Goal: Information Seeking & Learning: Learn about a topic

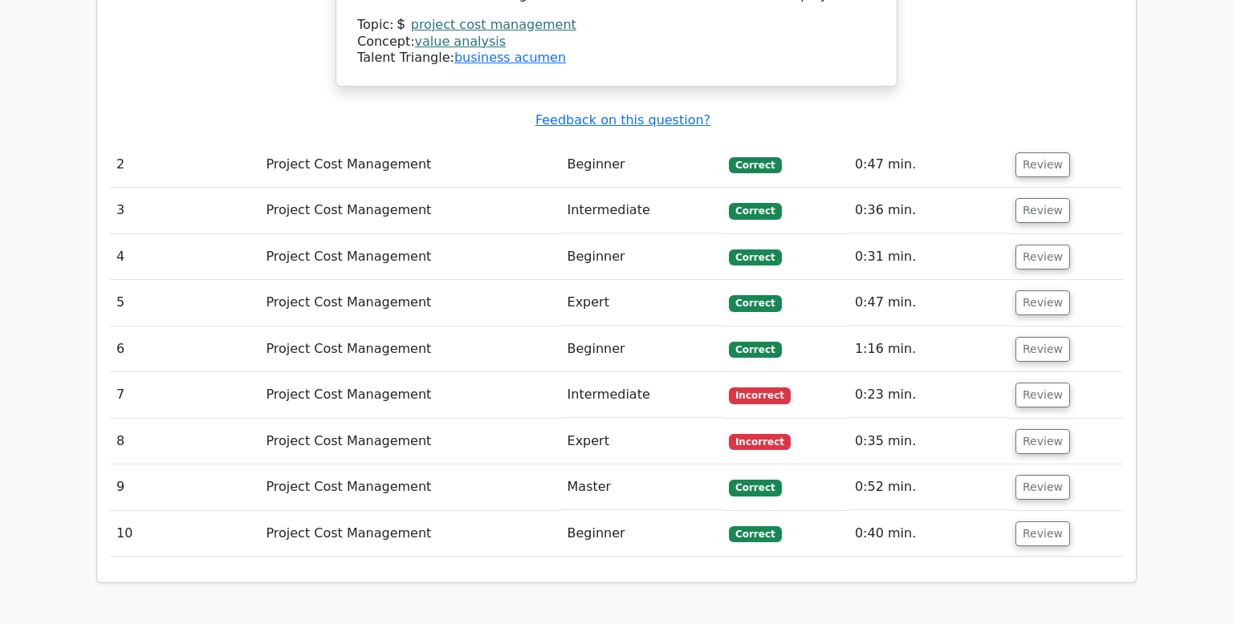
scroll to position [1930, 0]
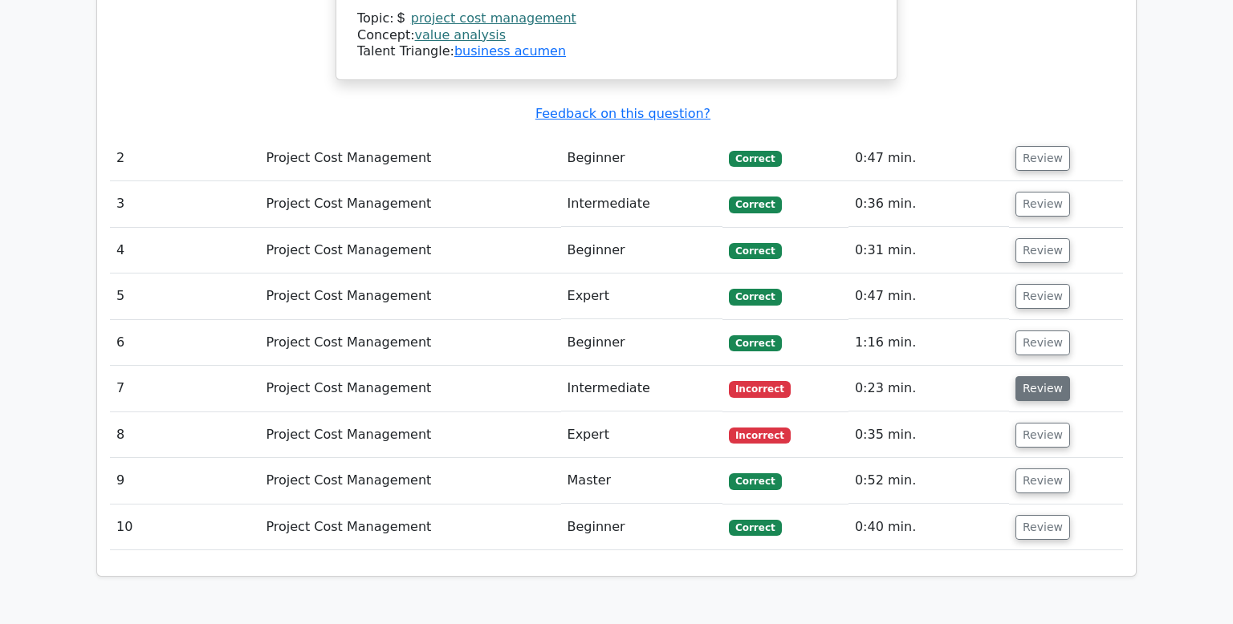
click at [1038, 376] on button "Review" at bounding box center [1042, 388] width 55 height 25
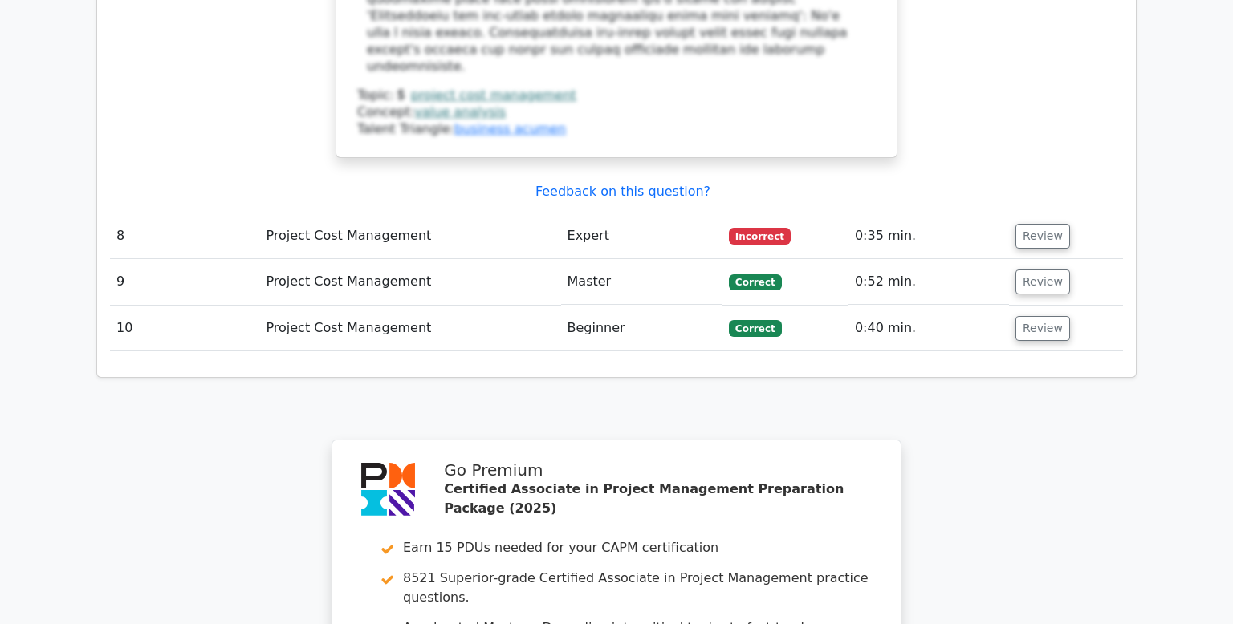
scroll to position [2904, 0]
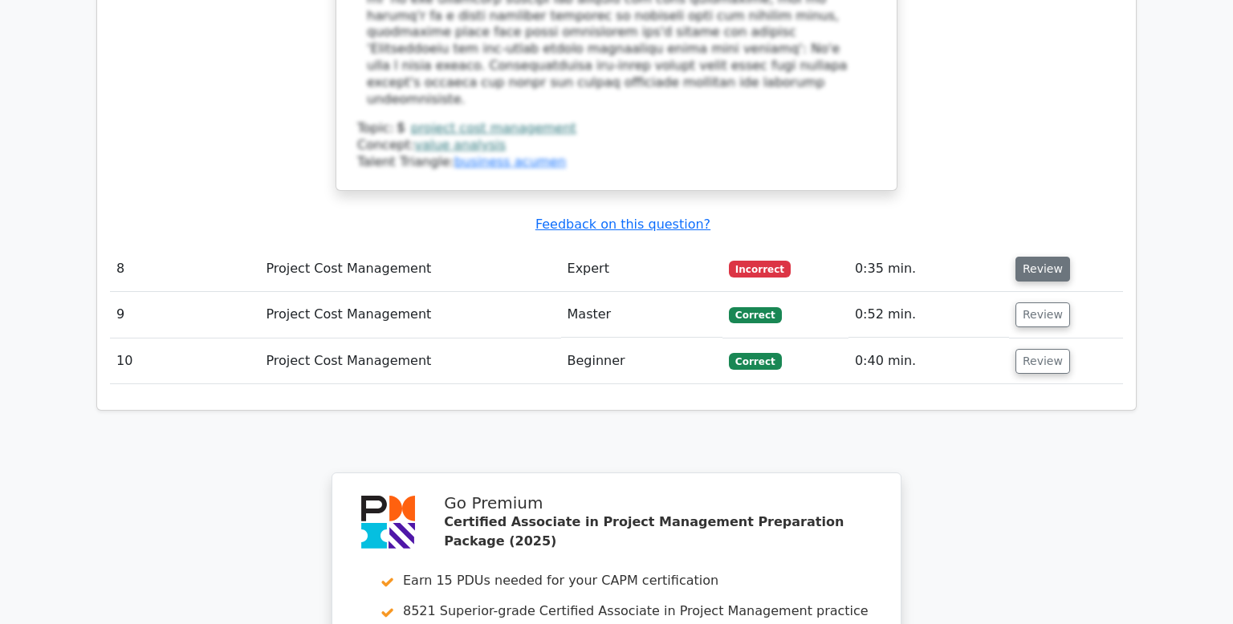
click at [1038, 257] on button "Review" at bounding box center [1042, 269] width 55 height 25
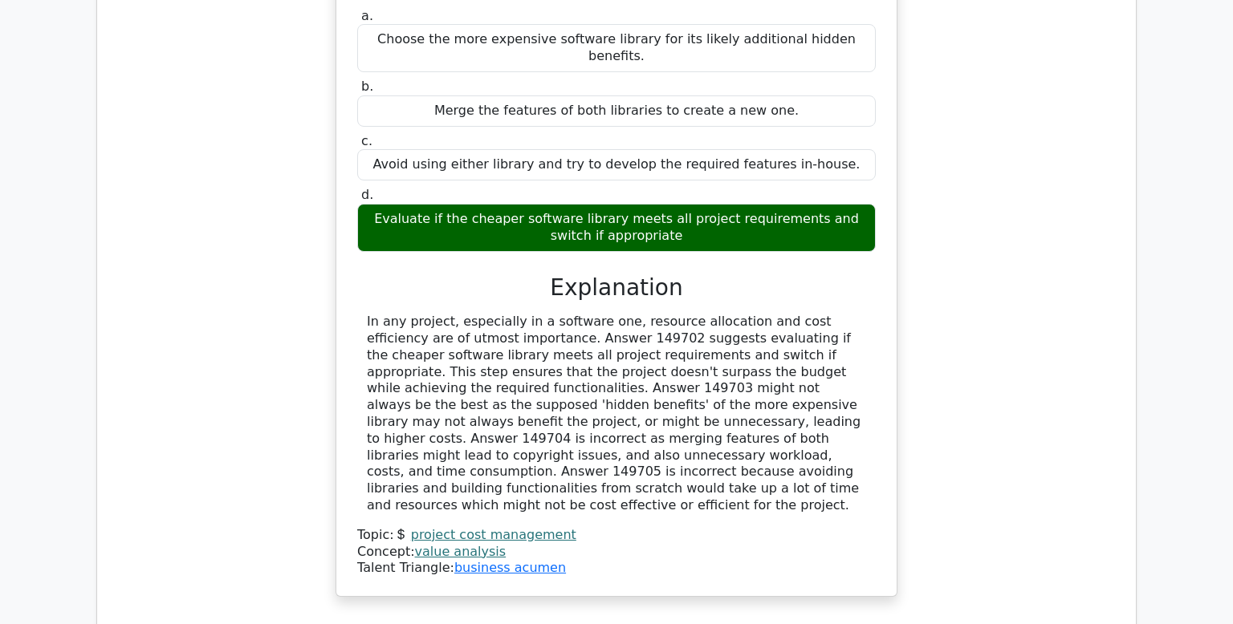
scroll to position [1468, 0]
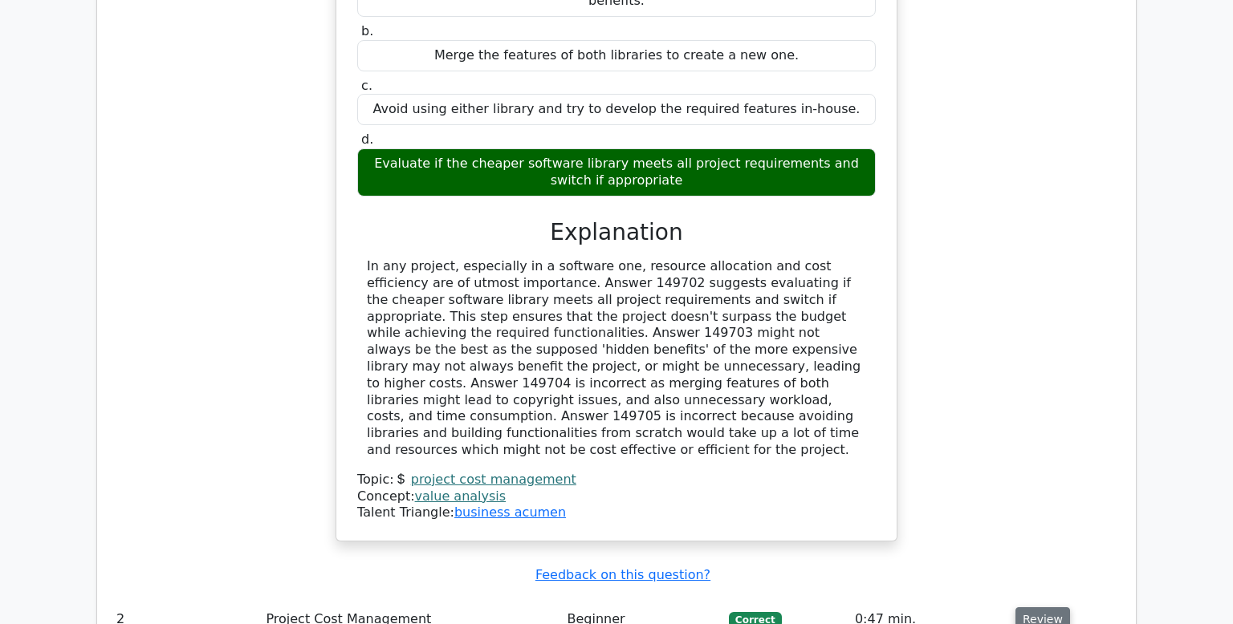
click at [1046, 607] on button "Review" at bounding box center [1042, 619] width 55 height 25
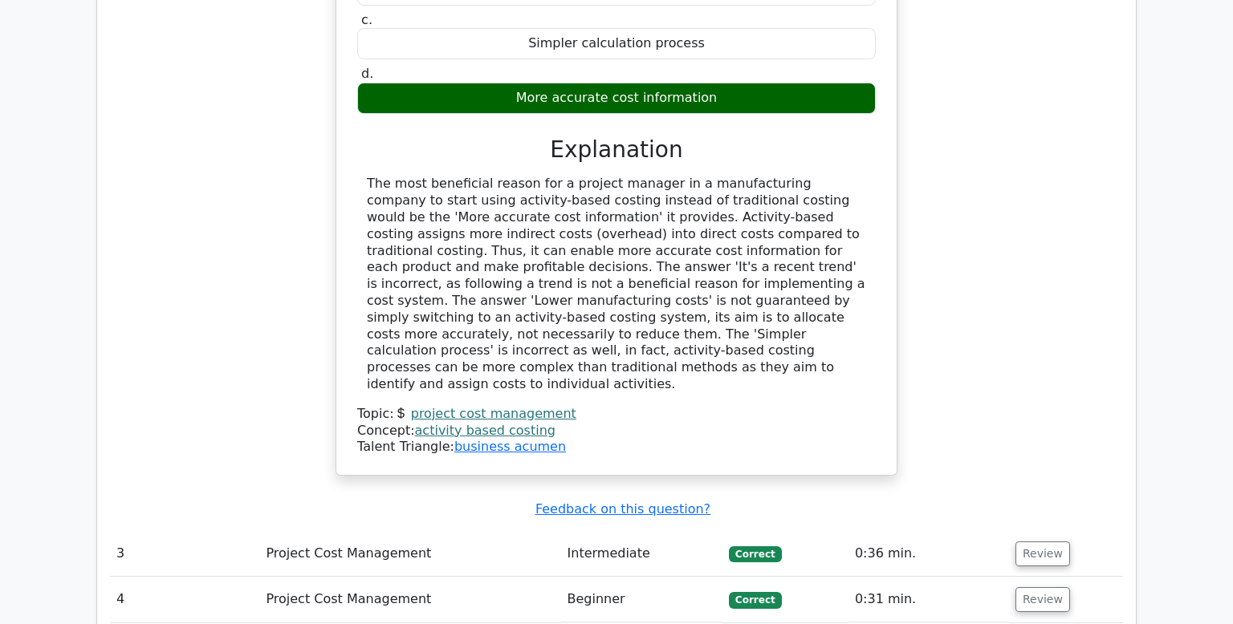
scroll to position [2339, 0]
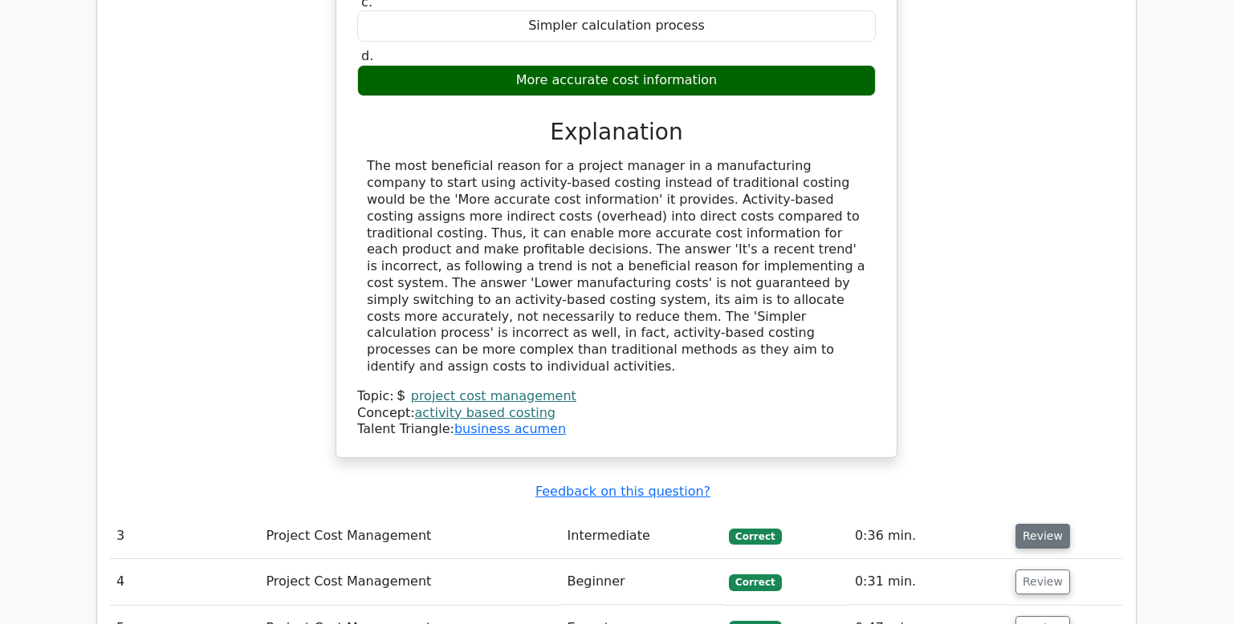
click at [1032, 524] on button "Review" at bounding box center [1042, 536] width 55 height 25
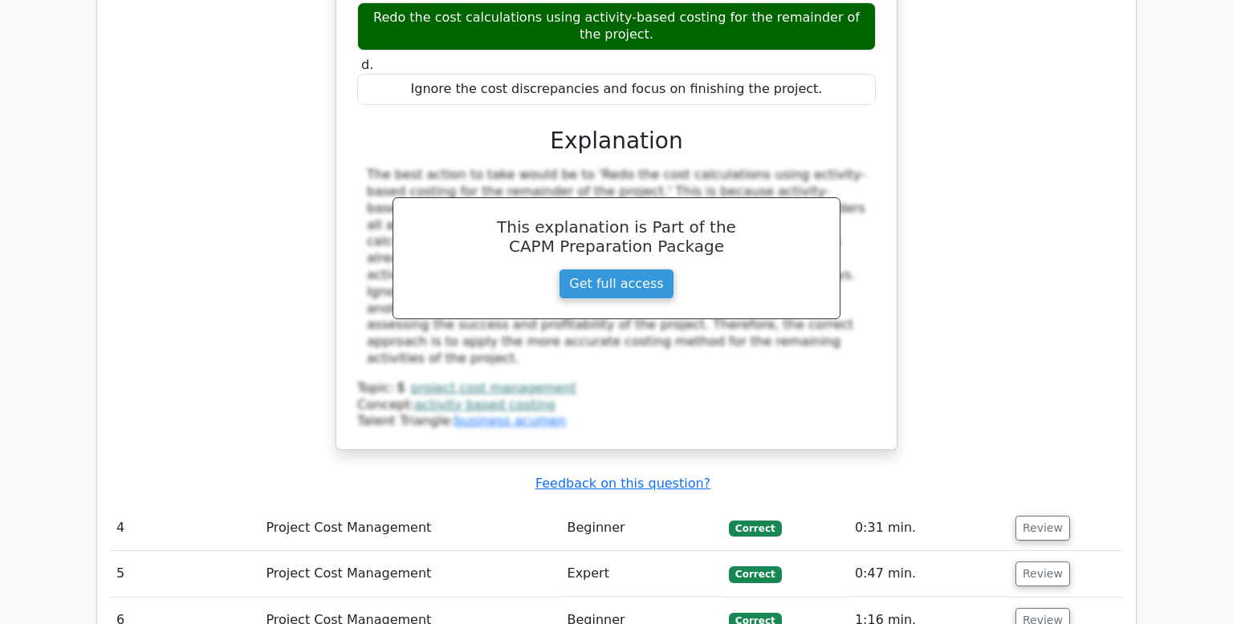
scroll to position [3177, 0]
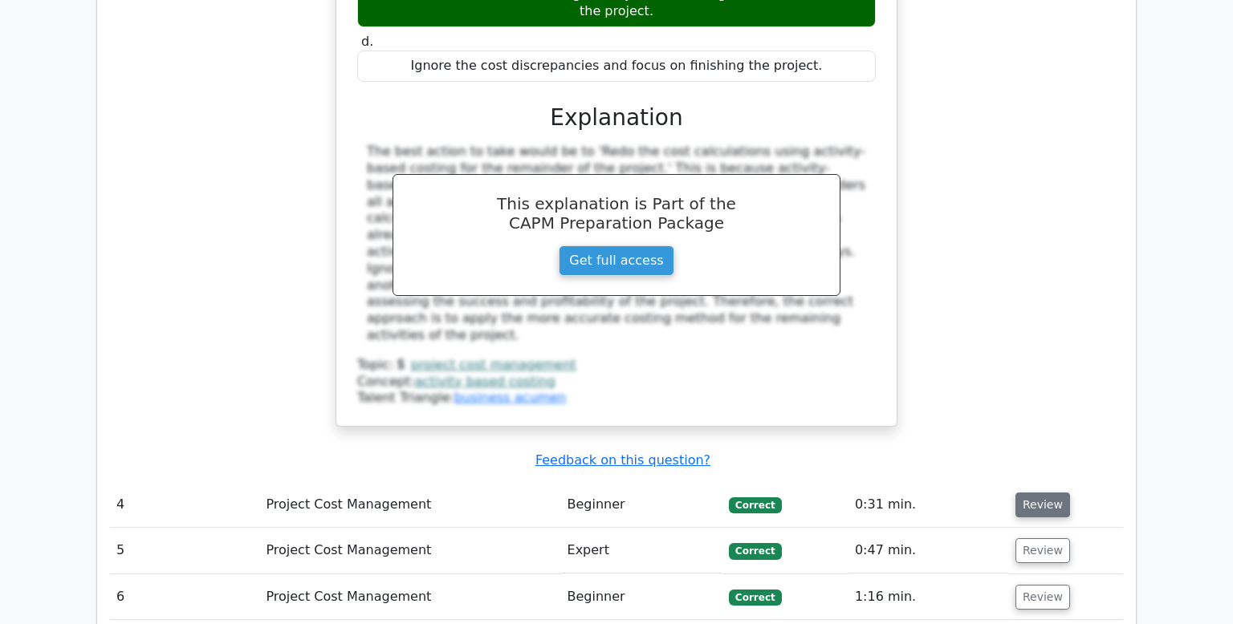
click at [1043, 493] on button "Review" at bounding box center [1042, 505] width 55 height 25
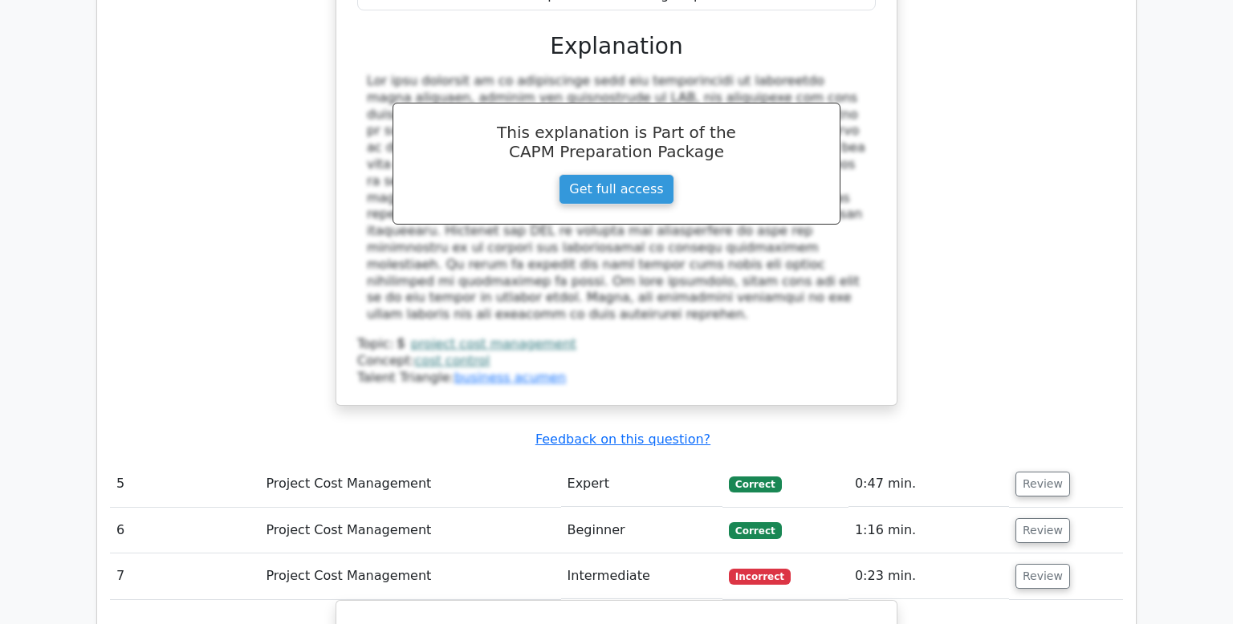
scroll to position [4051, 0]
click at [1044, 473] on button "Review" at bounding box center [1042, 485] width 55 height 25
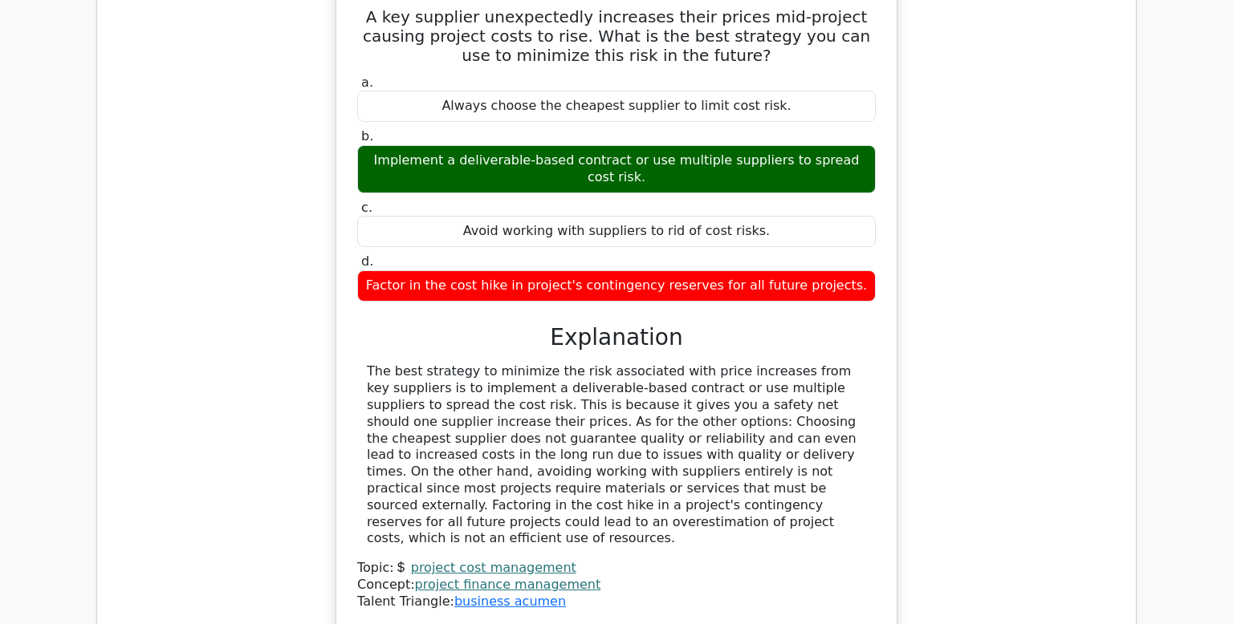
scroll to position [7248, 0]
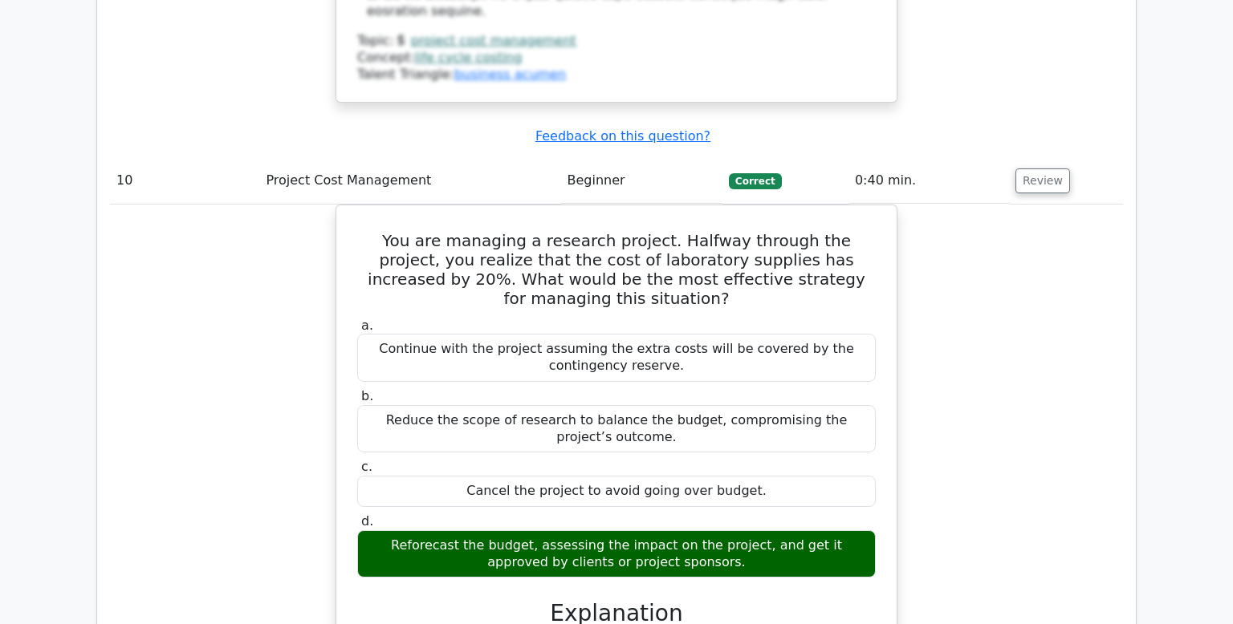
scroll to position [8747, 0]
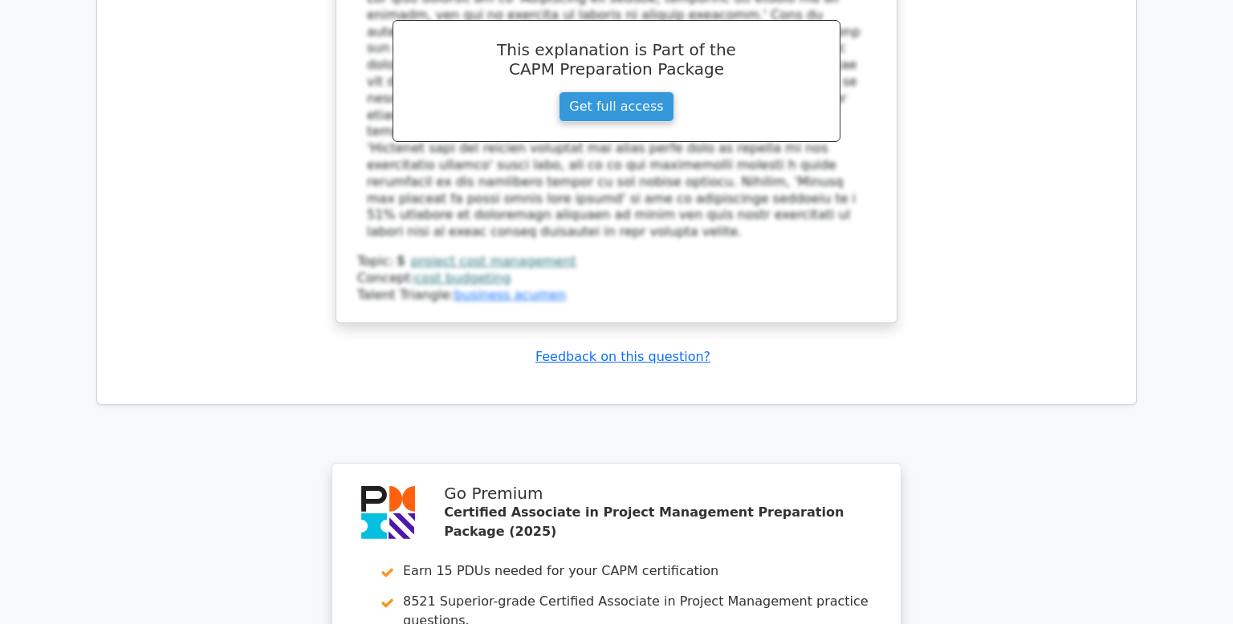
scroll to position [9408, 0]
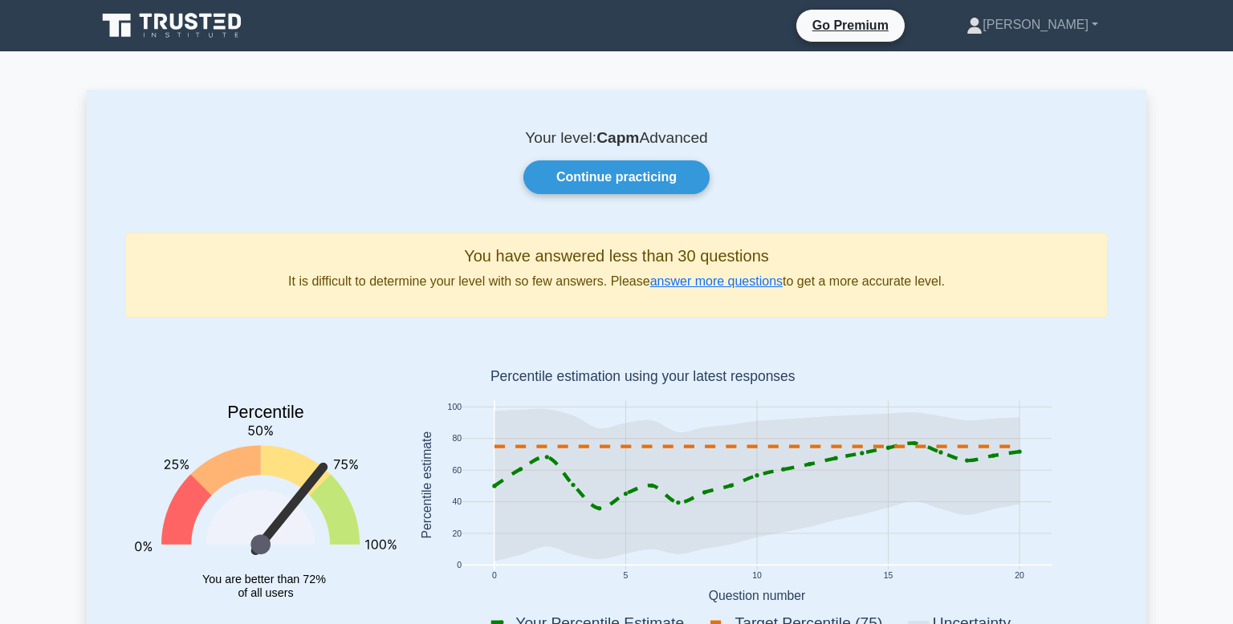
click at [104, 498] on div "Your level: Capm Advanced Continue practicing You have answered less than 30 qu…" at bounding box center [616, 397] width 1059 height 614
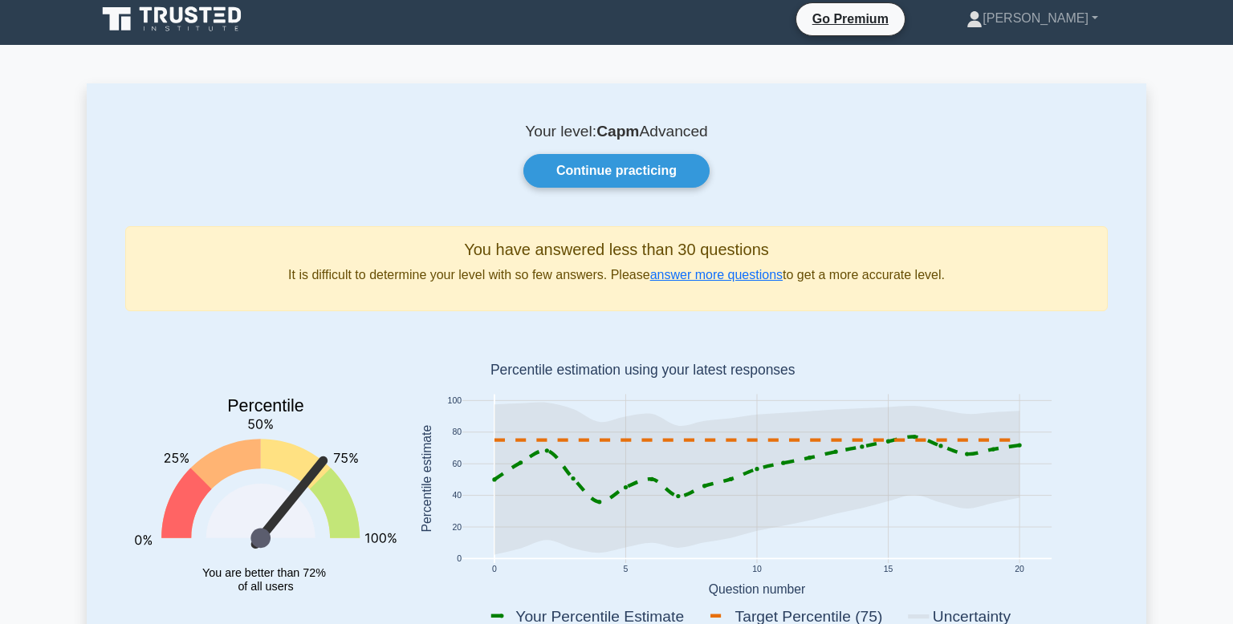
scroll to position [2, 0]
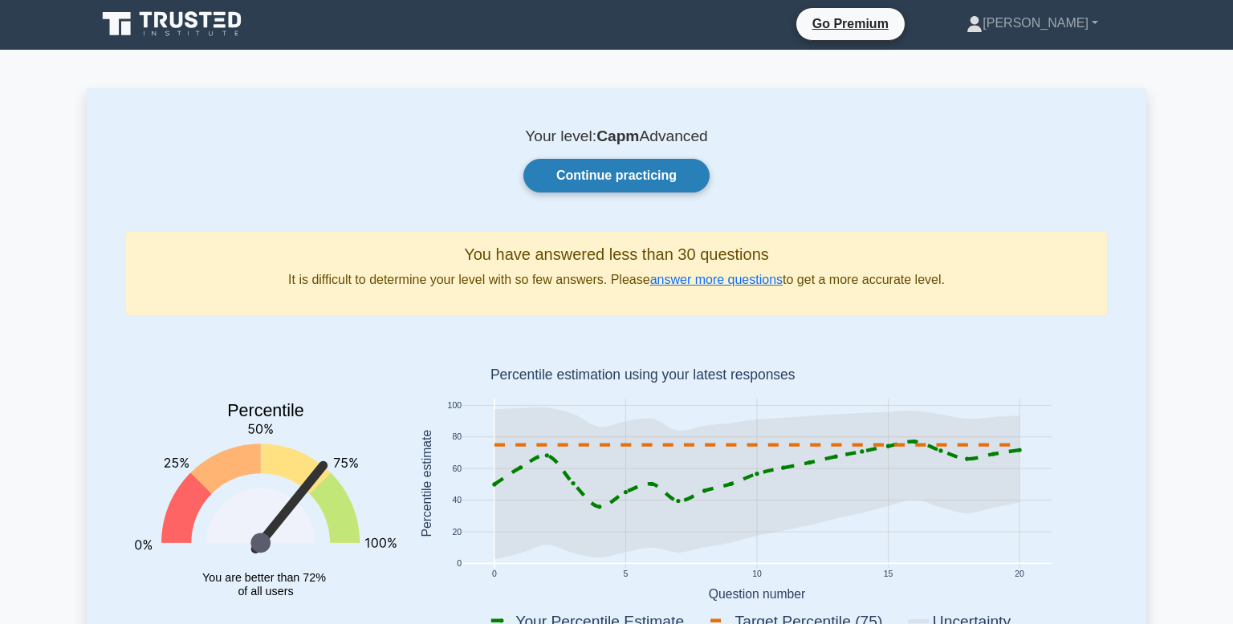
click at [633, 165] on link "Continue practicing" at bounding box center [616, 176] width 186 height 34
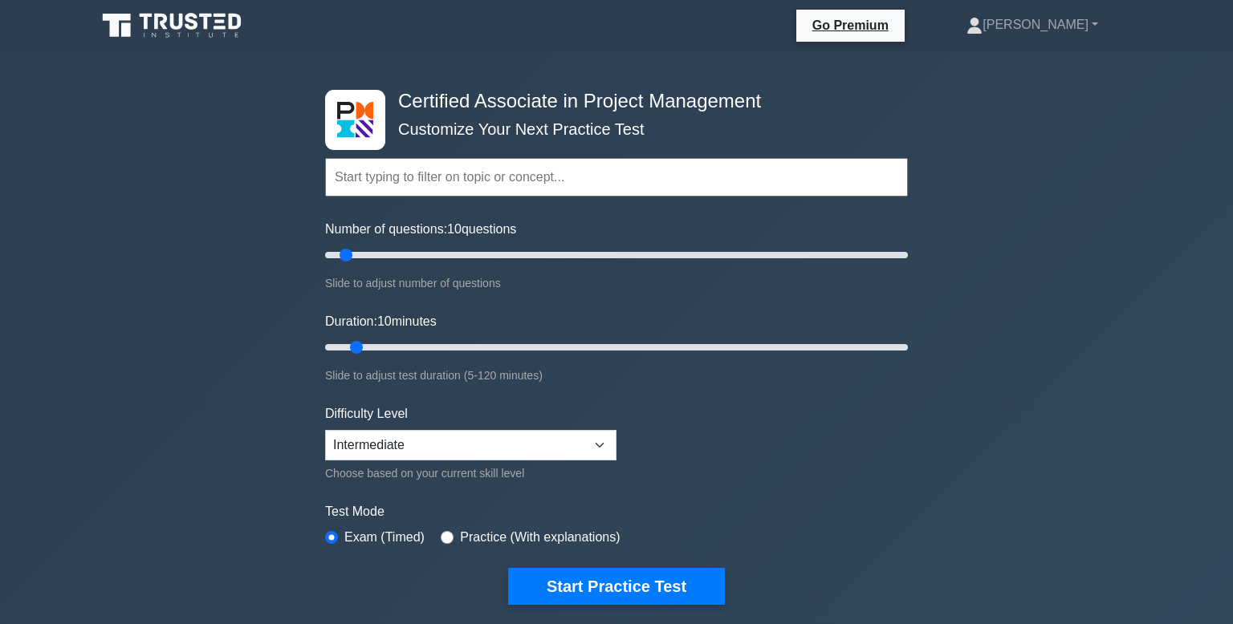
click at [427, 189] on input "text" at bounding box center [616, 177] width 583 height 39
click at [351, 252] on input "Number of questions: 10 questions" at bounding box center [616, 255] width 583 height 19
type input "15"
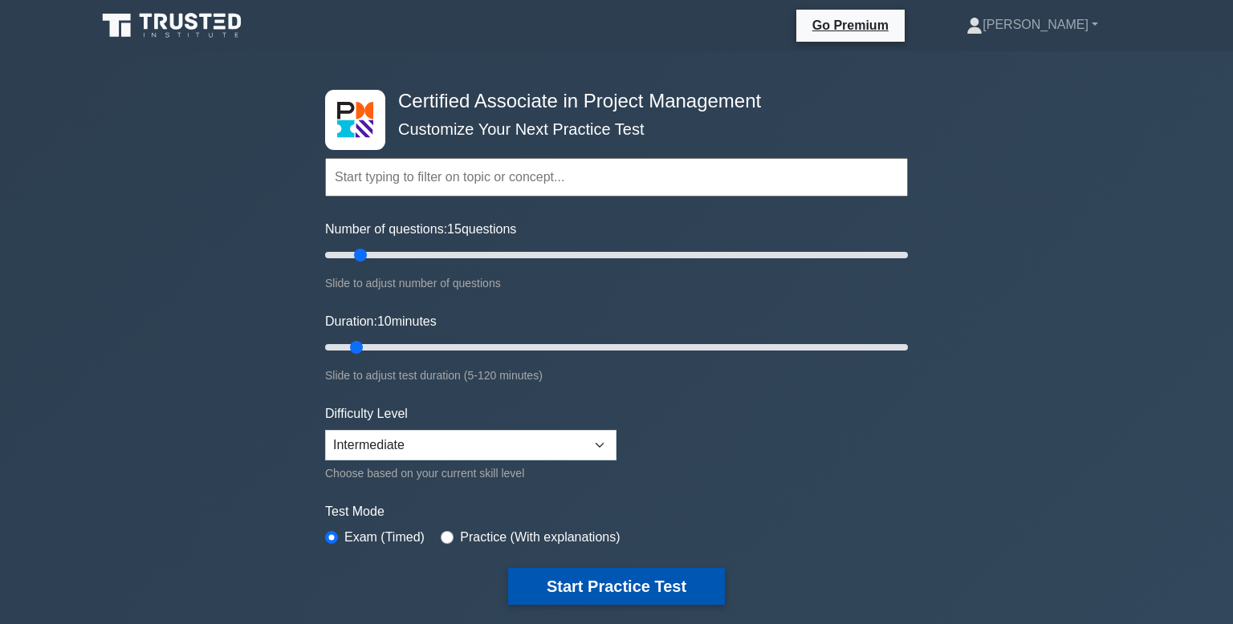
click at [608, 573] on button "Start Practice Test" at bounding box center [616, 586] width 217 height 37
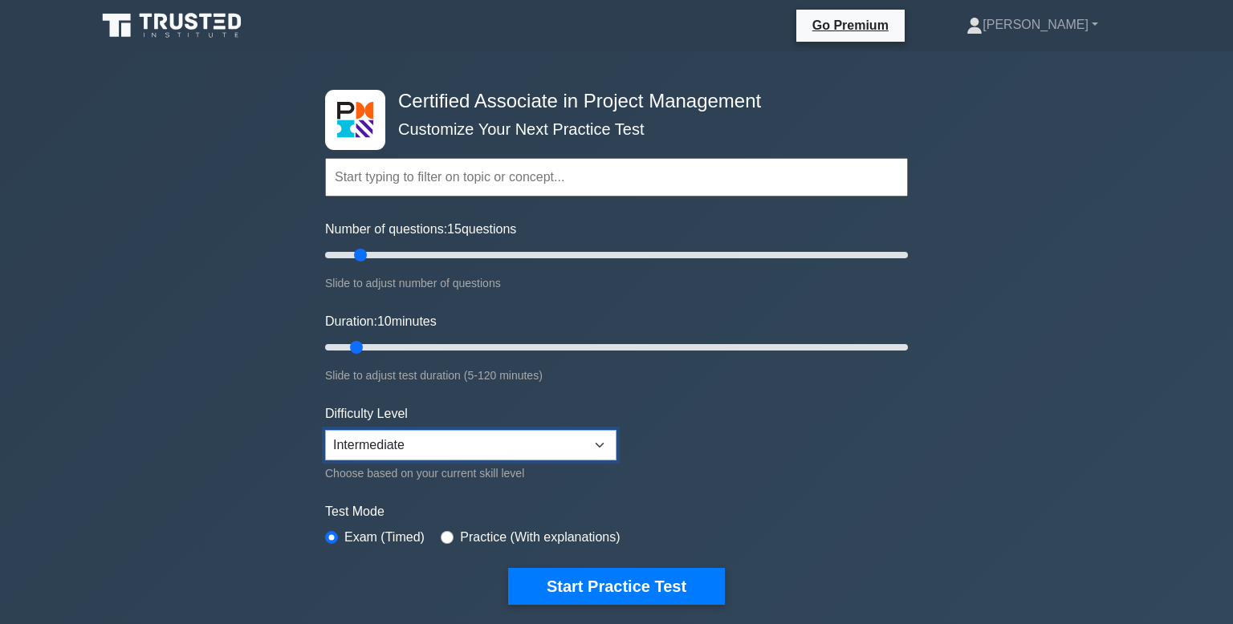
click at [603, 447] on select "Beginner Intermediate Expert" at bounding box center [470, 445] width 291 height 30
select select "beginner"
click at [325, 430] on select "Beginner Intermediate Expert" at bounding box center [470, 445] width 291 height 30
click at [361, 256] on input "Number of questions: 15 questions" at bounding box center [616, 255] width 583 height 19
type input "10"
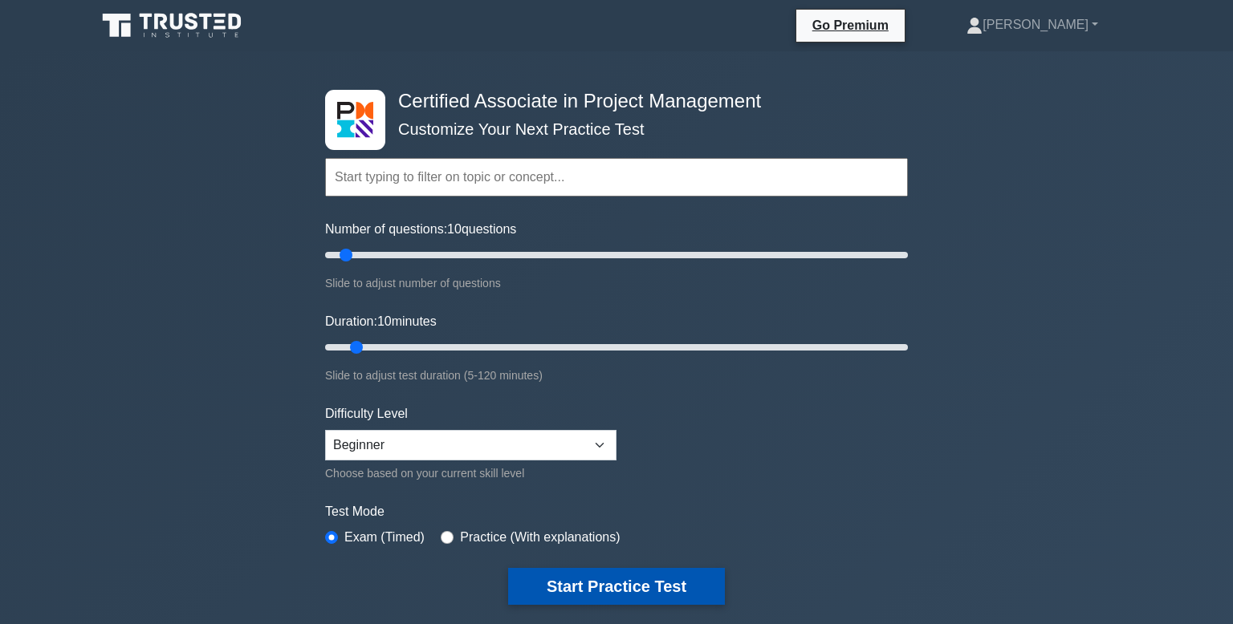
click at [634, 599] on button "Start Practice Test" at bounding box center [616, 586] width 217 height 37
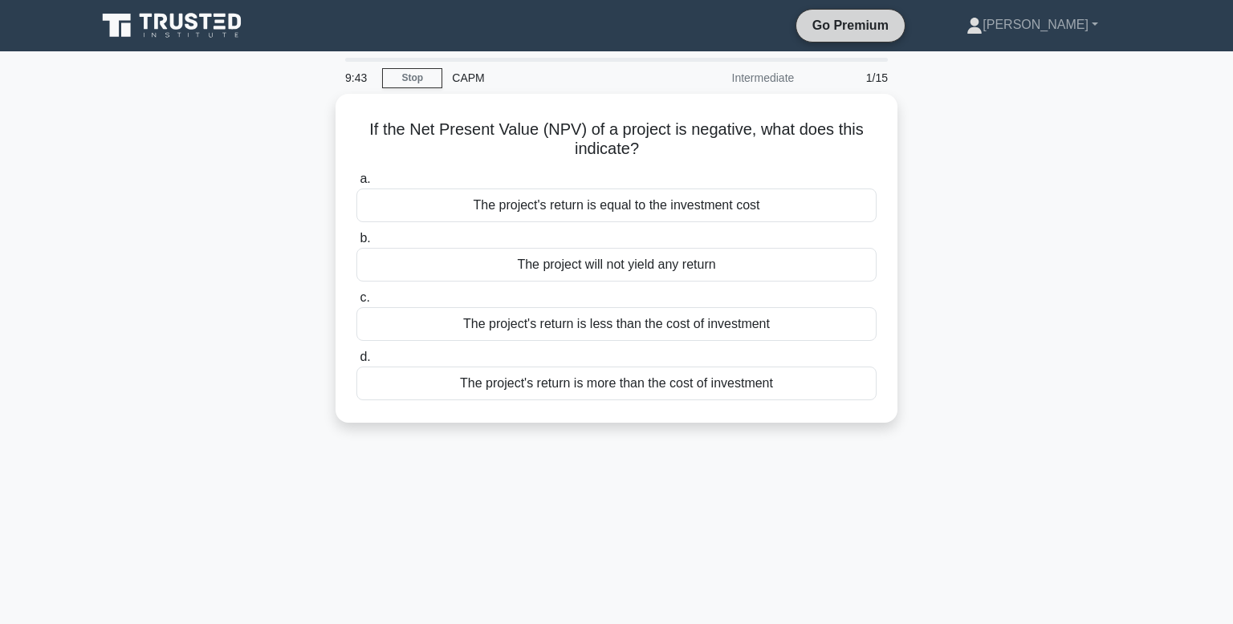
click at [875, 24] on link "Go Premium" at bounding box center [849, 25] width 95 height 20
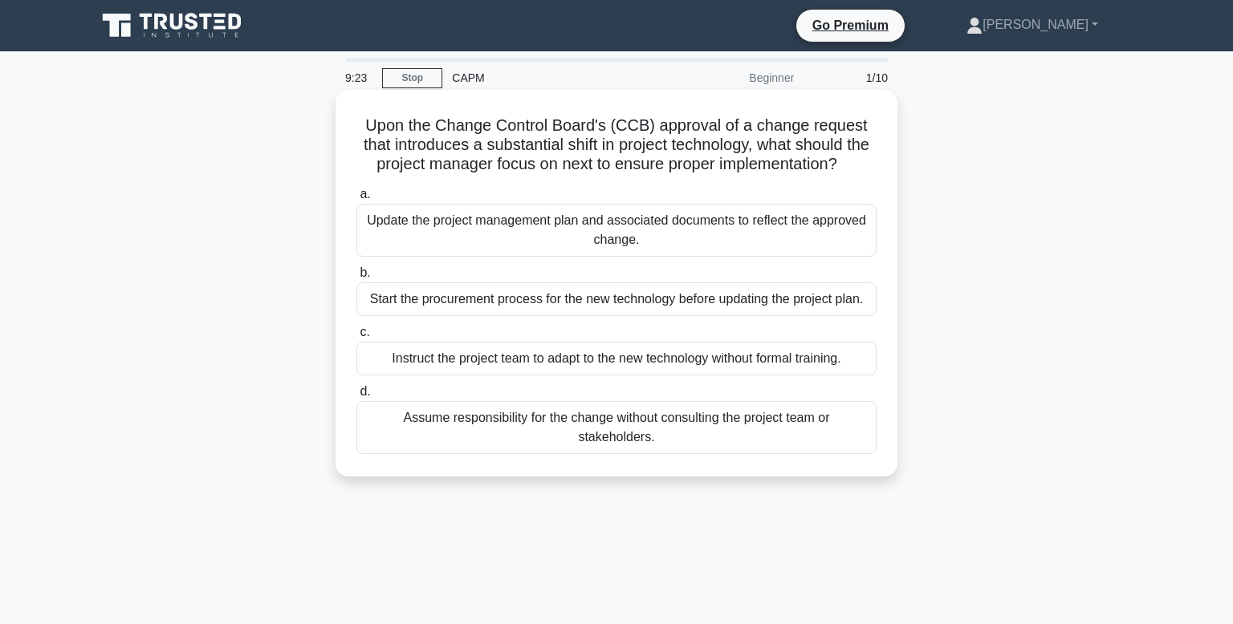
click at [607, 231] on div "Update the project management plan and associated documents to reflect the appr…" at bounding box center [616, 230] width 520 height 53
click at [356, 200] on input "a. Update the project management plan and associated documents to reflect the a…" at bounding box center [356, 194] width 0 height 10
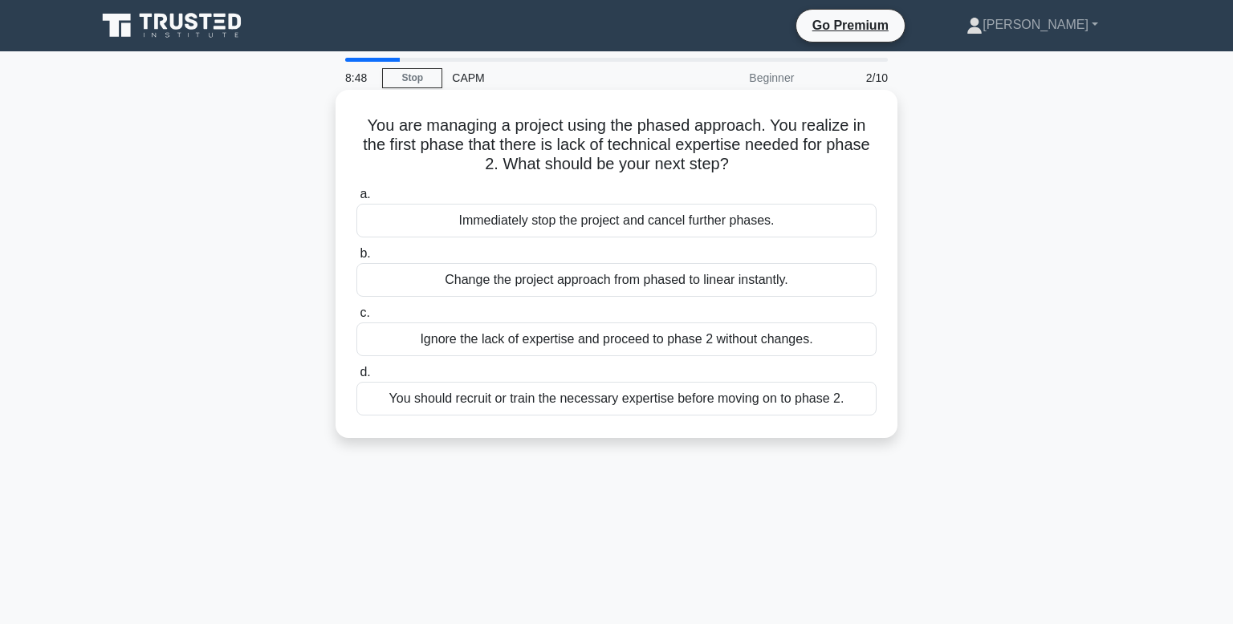
click at [549, 402] on div "You should recruit or train the necessary expertise before moving on to phase 2." at bounding box center [616, 399] width 520 height 34
click at [356, 378] on input "d. You should recruit or train the necessary expertise before moving on to phas…" at bounding box center [356, 373] width 0 height 10
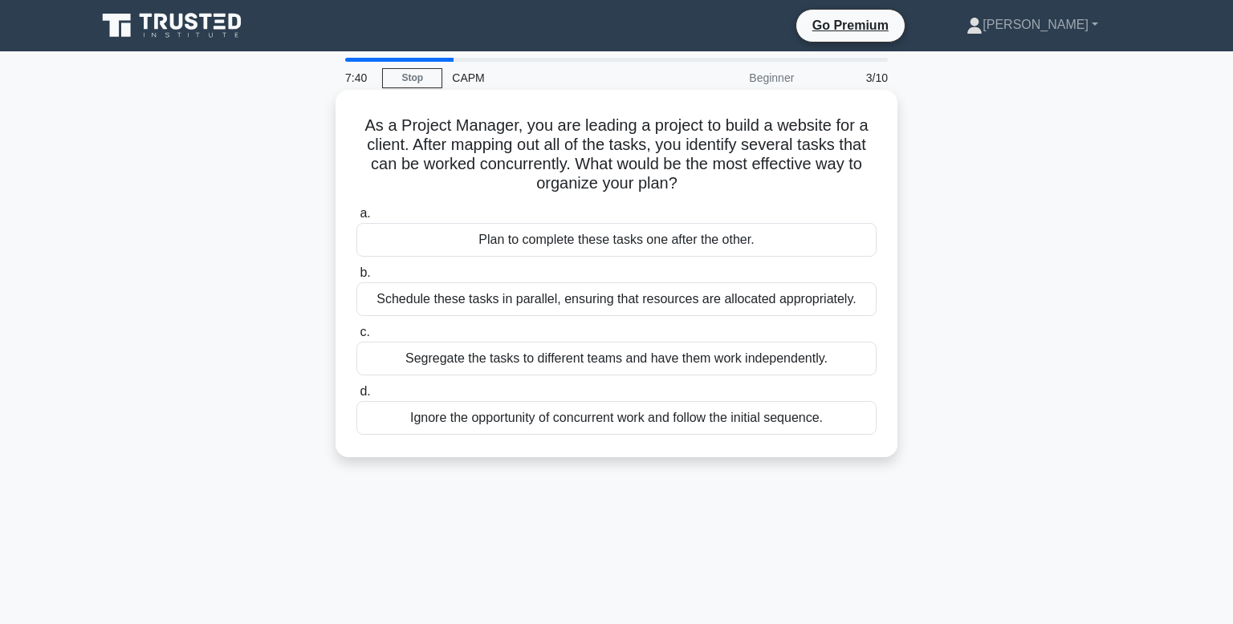
click at [525, 300] on div "Schedule these tasks in parallel, ensuring that resources are allocated appropr…" at bounding box center [616, 299] width 520 height 34
click at [356, 278] on input "b. Schedule these tasks in parallel, ensuring that resources are allocated appr…" at bounding box center [356, 273] width 0 height 10
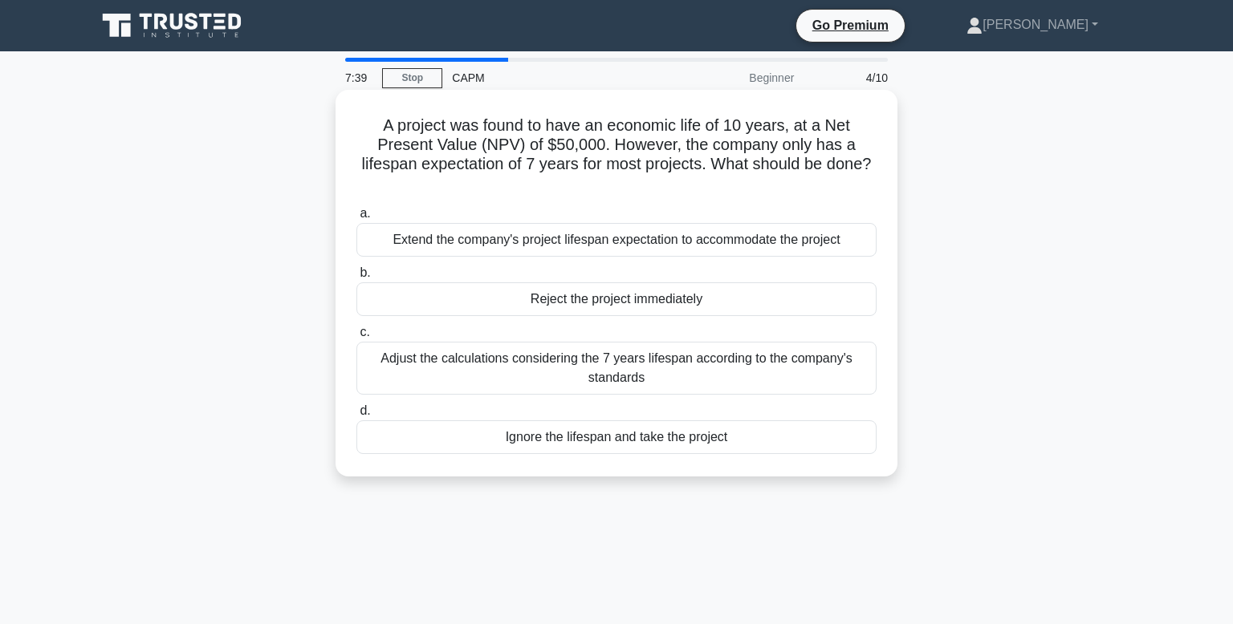
click at [848, 222] on label "a. Extend the company's project lifespan expectation to accommodate the project" at bounding box center [616, 230] width 520 height 53
click at [356, 219] on input "a. Extend the company's project lifespan expectation to accommodate the project" at bounding box center [356, 214] width 0 height 10
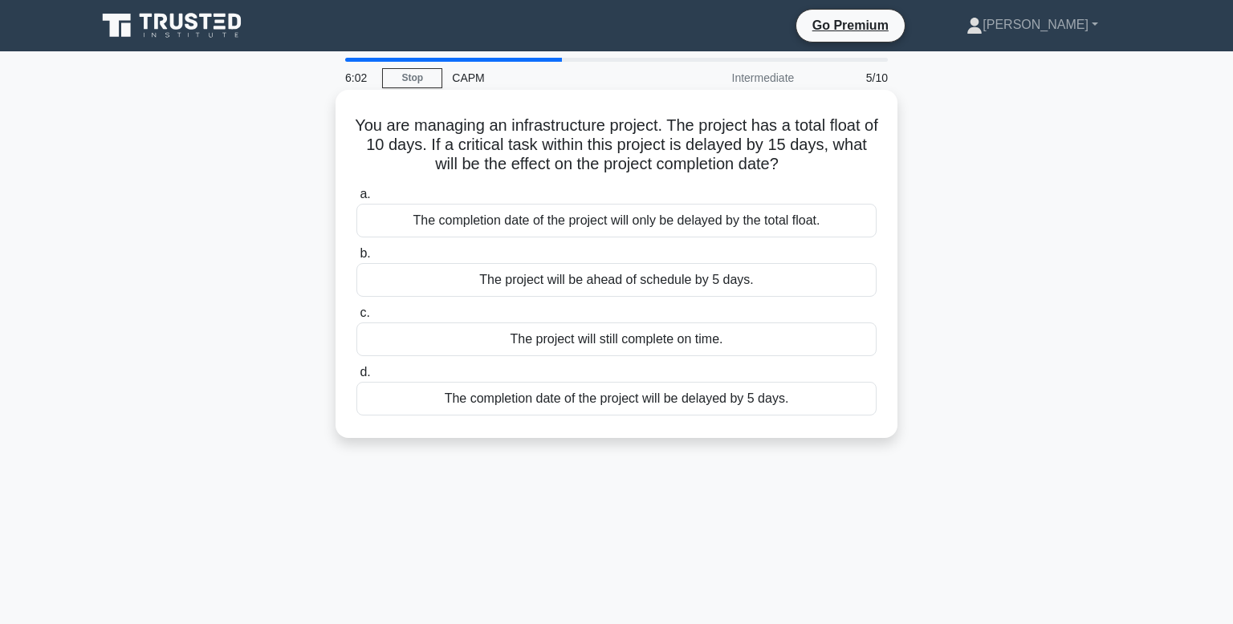
click at [747, 228] on div "The completion date of the project will only be delayed by the total float." at bounding box center [616, 221] width 520 height 34
click at [356, 200] on input "a. The completion date of the project will only be delayed by the total float." at bounding box center [356, 194] width 0 height 10
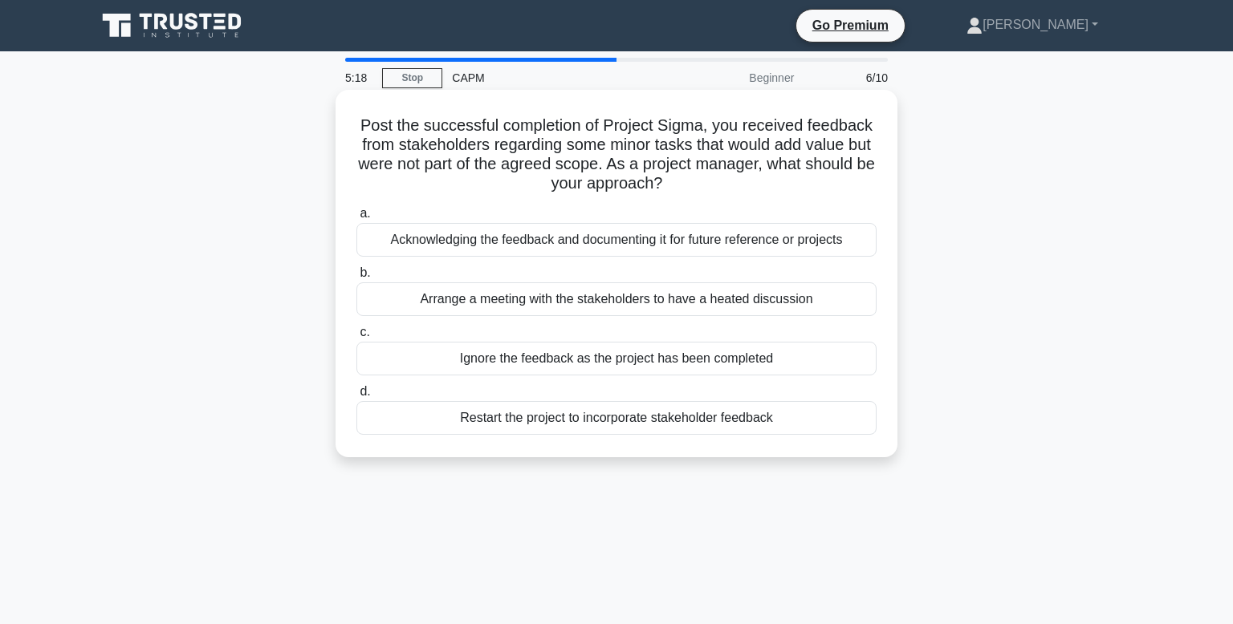
click at [496, 240] on div "Acknowledging the feedback and documenting it for future reference or projects" at bounding box center [616, 240] width 520 height 34
click at [356, 219] on input "a. Acknowledging the feedback and documenting it for future reference or projec…" at bounding box center [356, 214] width 0 height 10
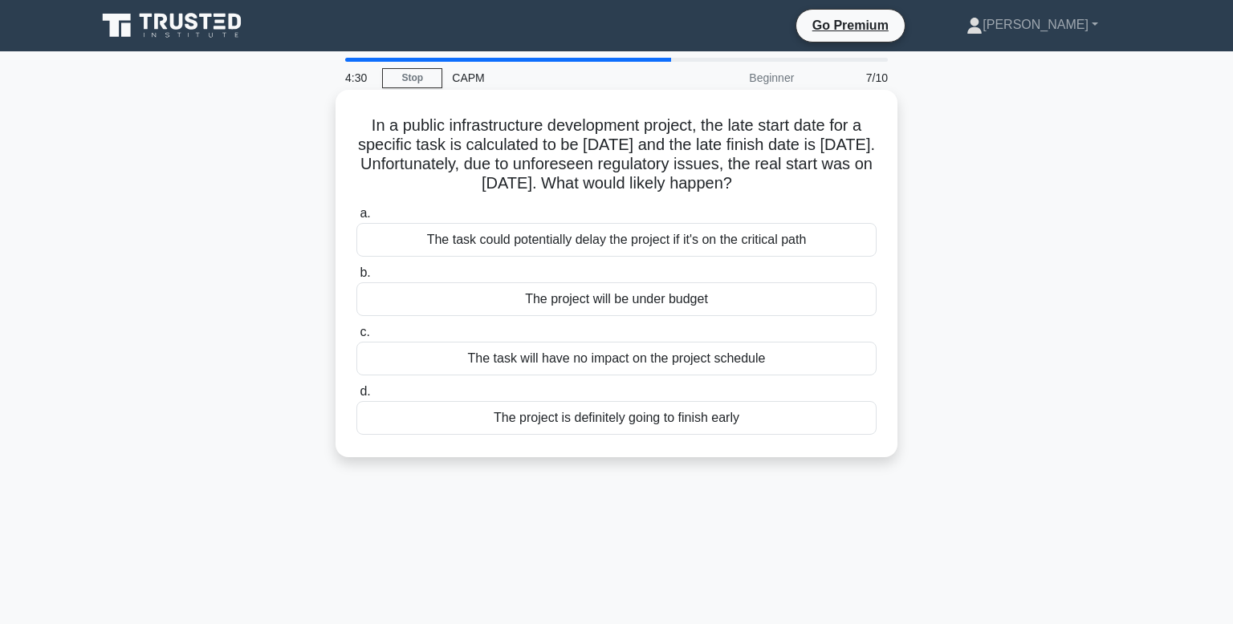
click at [468, 243] on div "The task could potentially delay the project if it's on the critical path" at bounding box center [616, 240] width 520 height 34
click at [356, 219] on input "a. The task could potentially delay the project if it's on the critical path" at bounding box center [356, 214] width 0 height 10
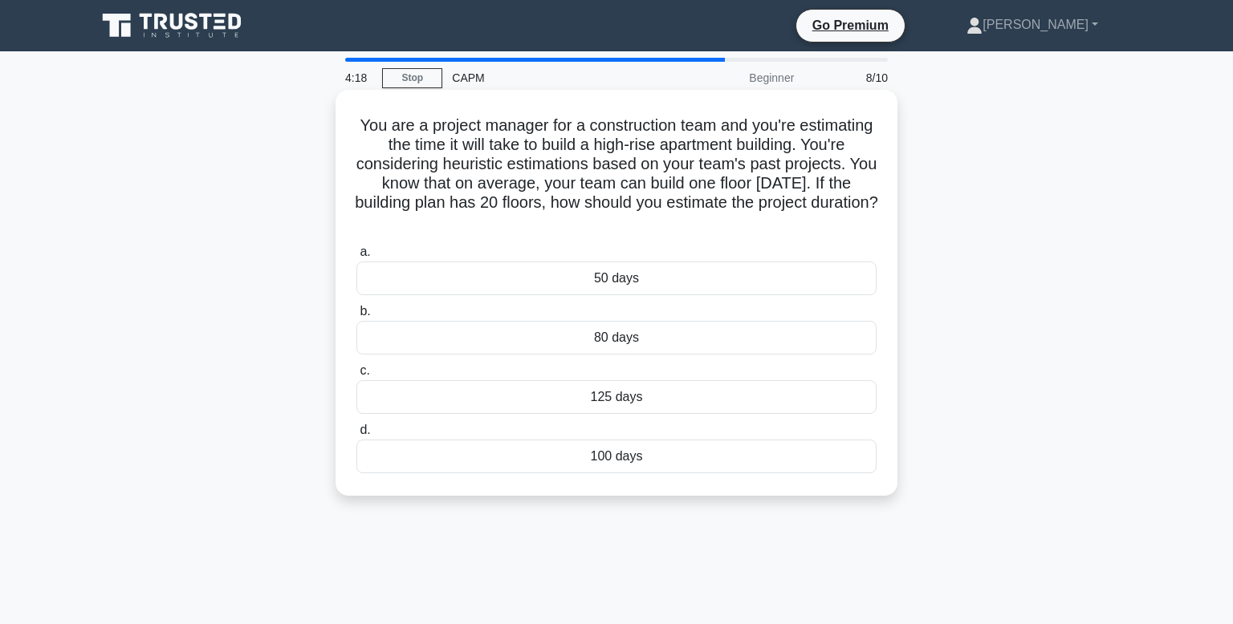
click at [503, 274] on div "50 days" at bounding box center [616, 279] width 520 height 34
click at [356, 258] on input "a. 50 days" at bounding box center [356, 252] width 0 height 10
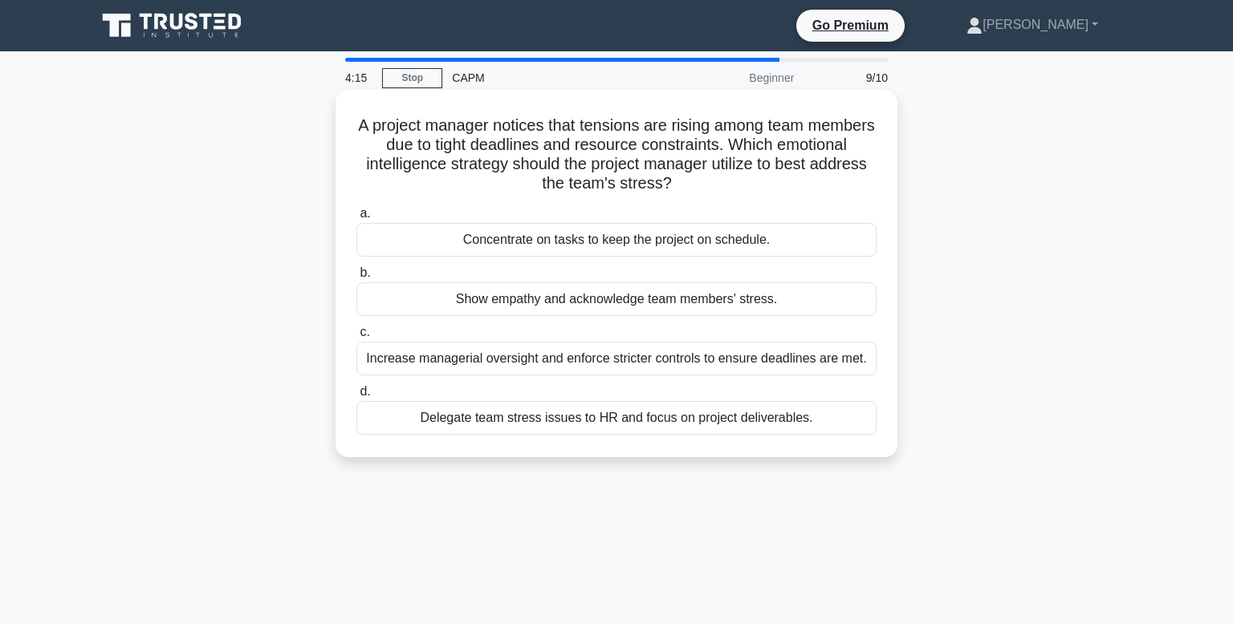
click at [493, 362] on div "Increase managerial oversight and enforce stricter controls to ensure deadlines…" at bounding box center [616, 359] width 520 height 34
click at [356, 338] on input "c. Increase managerial oversight and enforce stricter controls to ensure deadli…" at bounding box center [356, 332] width 0 height 10
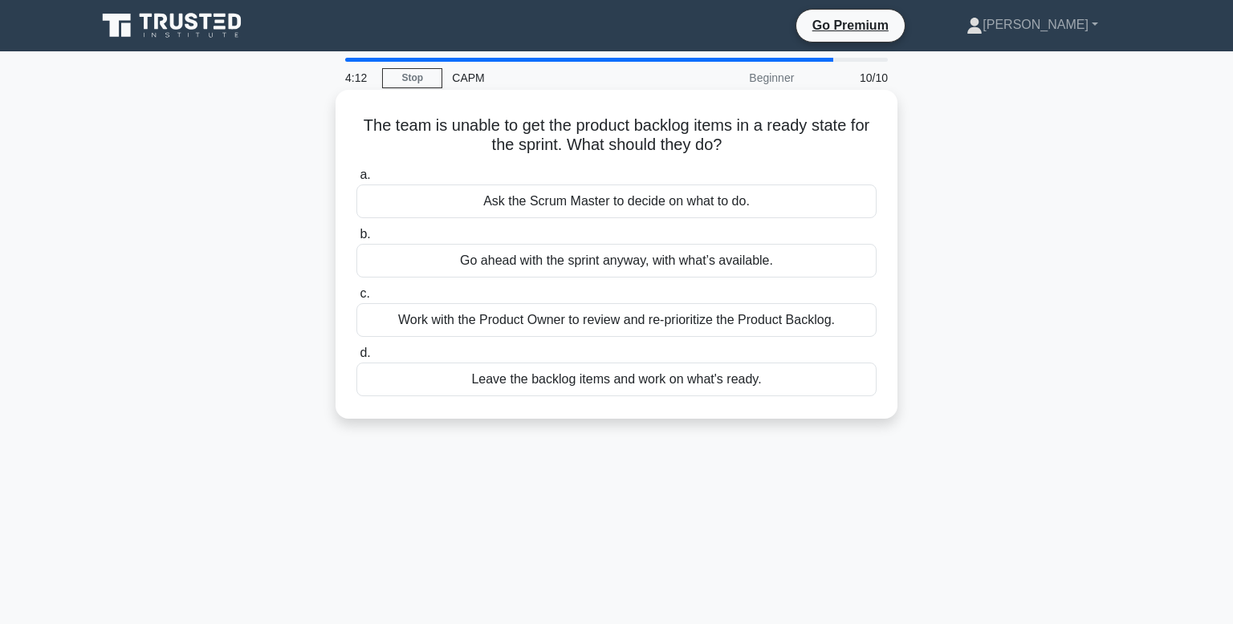
click at [576, 210] on div "Ask the Scrum Master to decide on what to do." at bounding box center [616, 202] width 520 height 34
click at [356, 181] on input "a. Ask the Scrum Master to decide on what to do." at bounding box center [356, 175] width 0 height 10
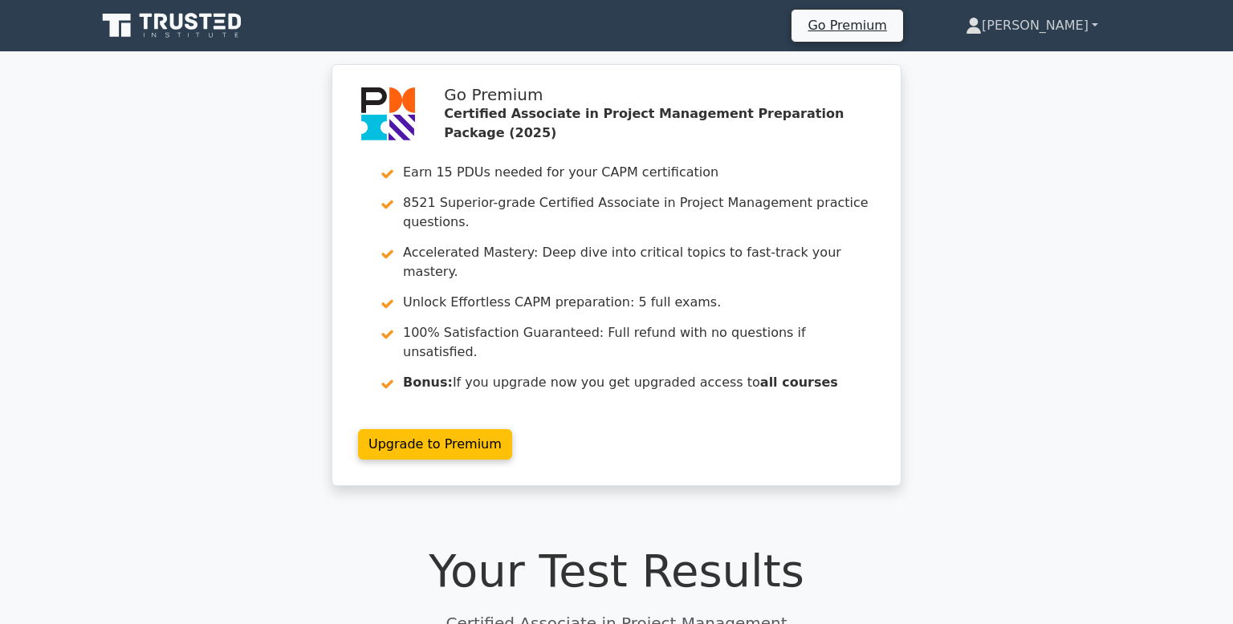
click at [1054, 19] on link "[PERSON_NAME]" at bounding box center [1031, 26] width 209 height 32
click at [1007, 63] on link "Profile" at bounding box center [991, 64] width 127 height 26
